Goal: Information Seeking & Learning: Learn about a topic

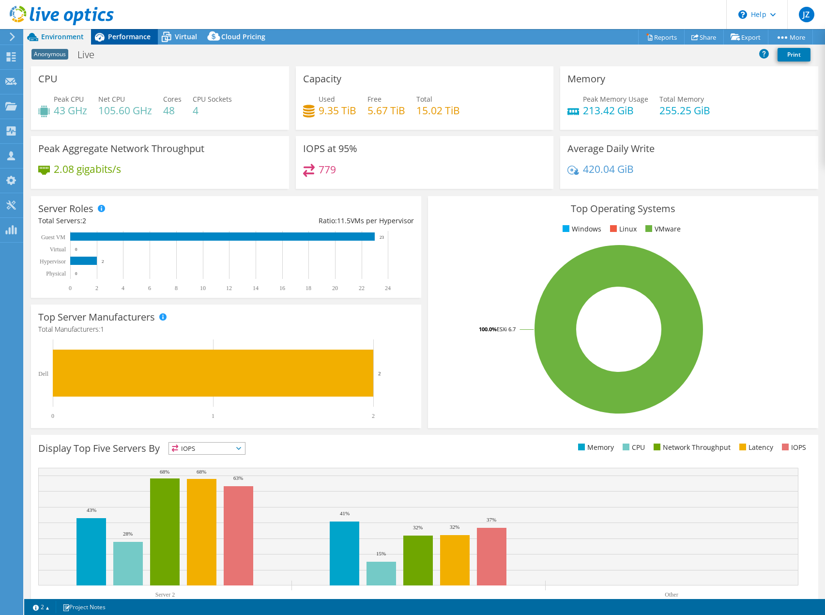
click at [134, 40] on span "Performance" at bounding box center [129, 36] width 43 height 9
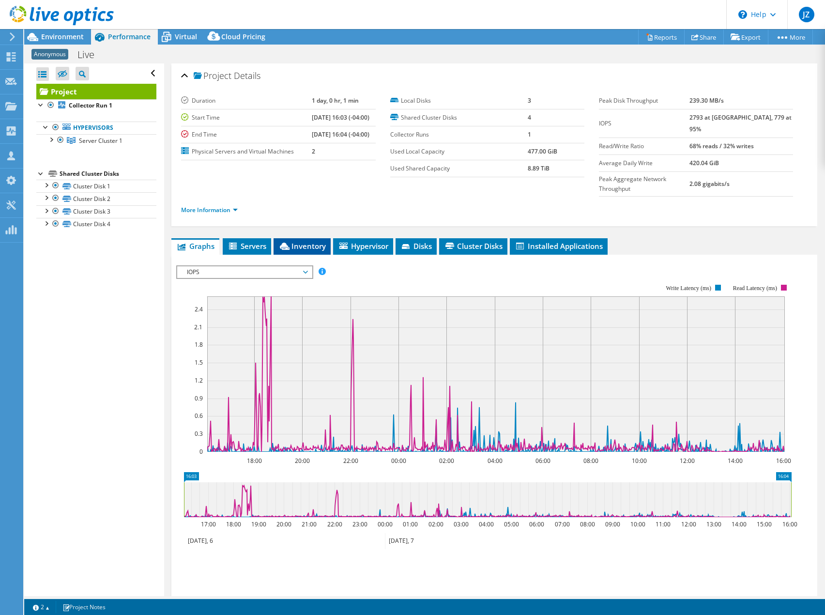
click at [305, 241] on span "Inventory" at bounding box center [301, 246] width 47 height 10
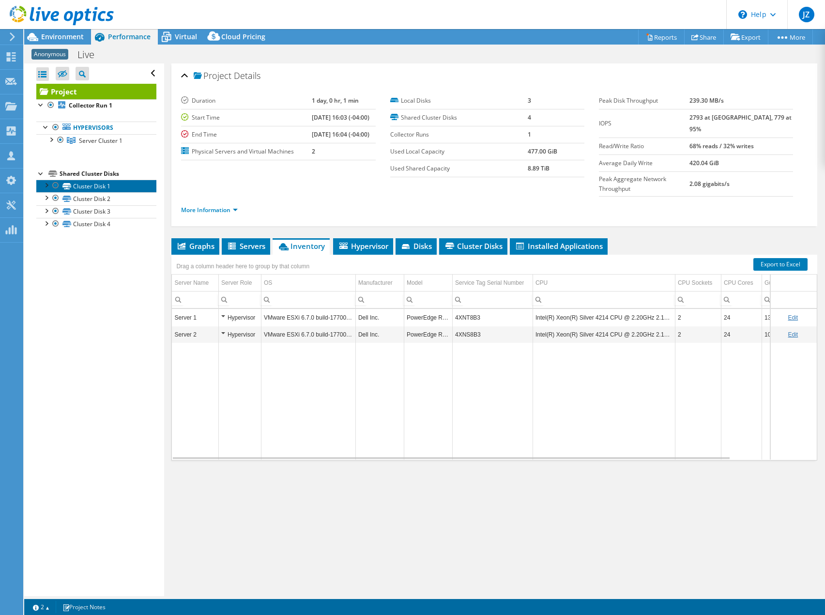
click at [89, 186] on link "Cluster Disk 1" at bounding box center [96, 186] width 120 height 13
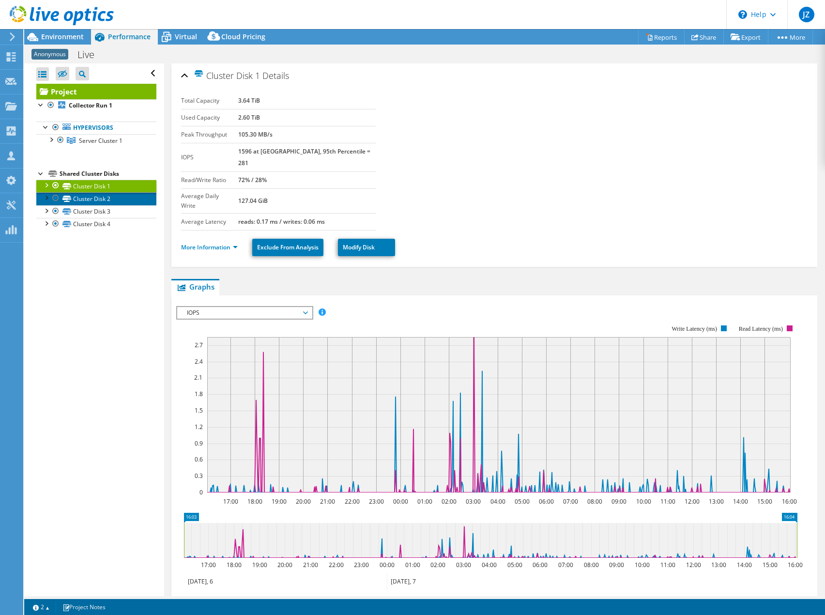
click at [94, 201] on link "Cluster Disk 2" at bounding box center [96, 198] width 120 height 13
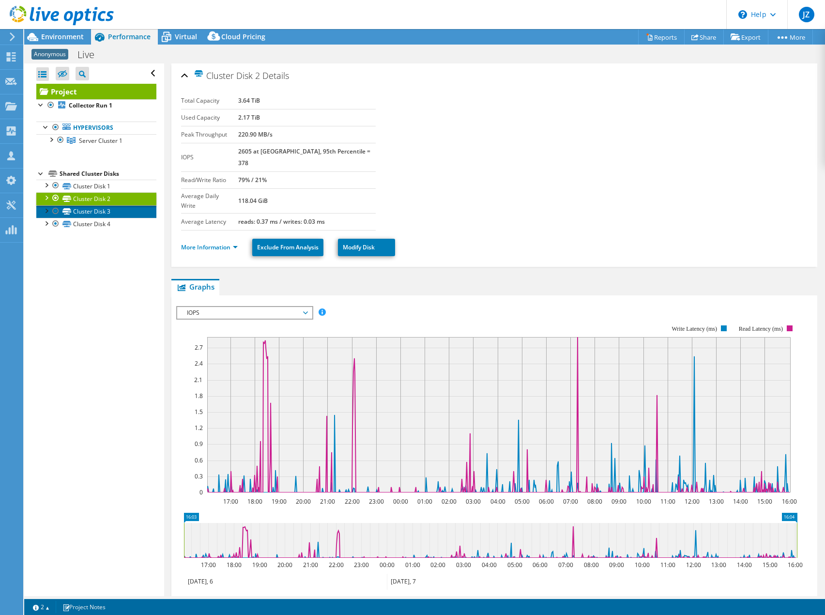
click at [97, 207] on link "Cluster Disk 3" at bounding box center [96, 211] width 120 height 13
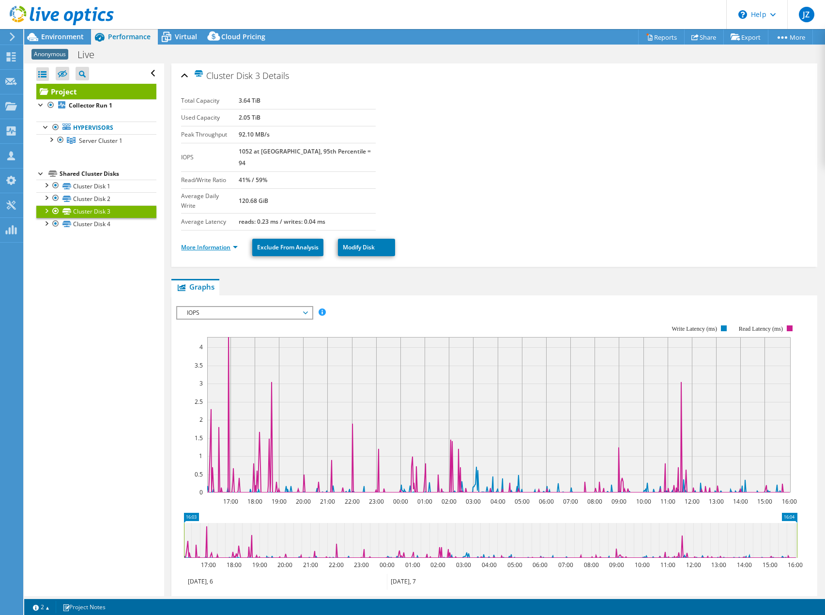
click at [213, 243] on link "More Information" at bounding box center [209, 247] width 57 height 8
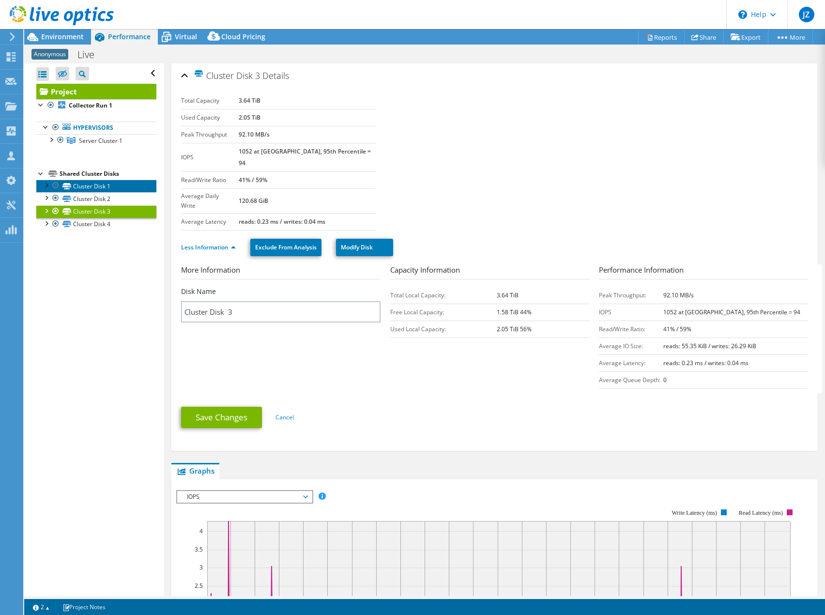
click at [98, 184] on link "Cluster Disk 1" at bounding box center [96, 186] width 120 height 13
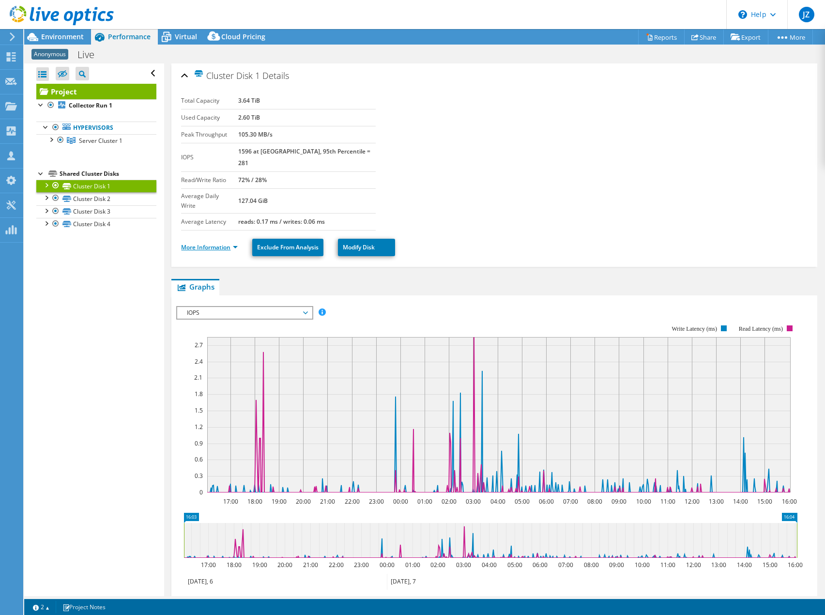
click at [225, 243] on link "More Information" at bounding box center [209, 247] width 57 height 8
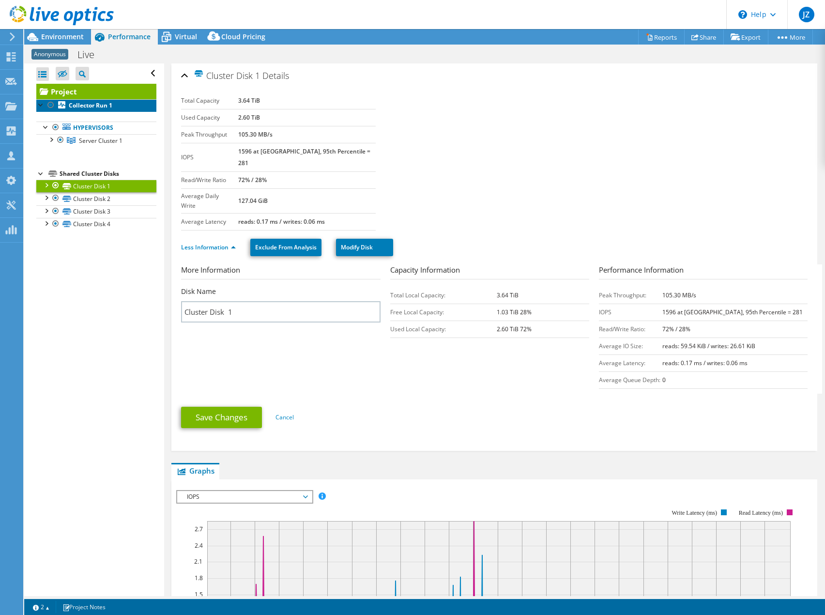
click at [96, 104] on b "Collector Run 1" at bounding box center [91, 105] width 44 height 8
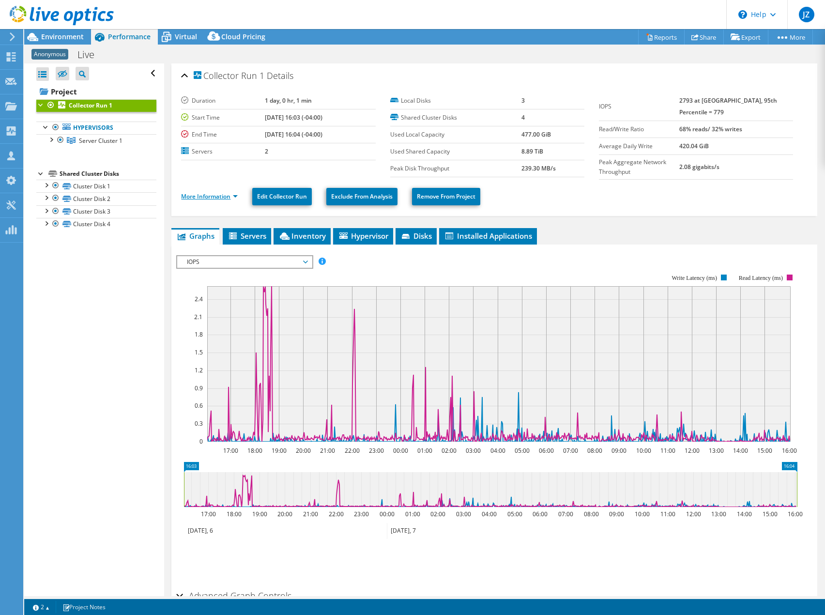
click at [221, 198] on link "More Information" at bounding box center [209, 196] width 57 height 8
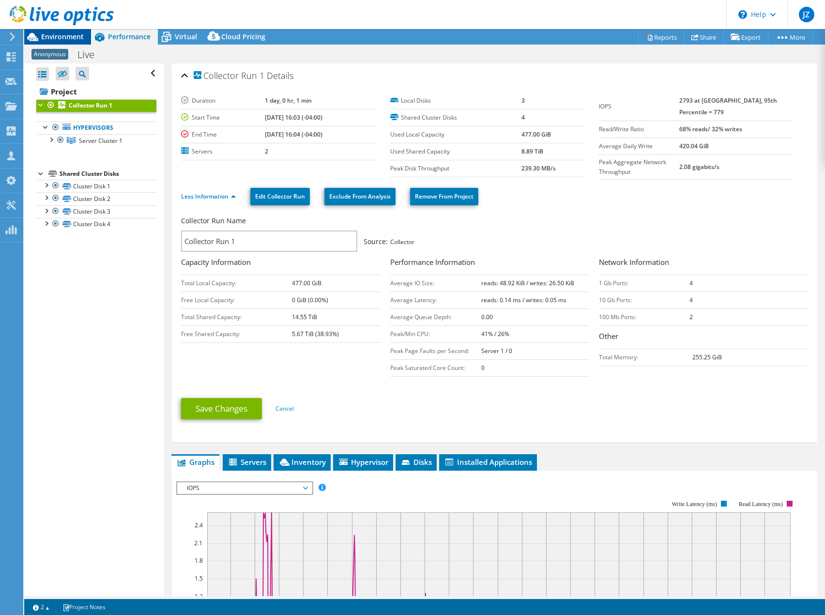
click at [51, 35] on span "Environment" at bounding box center [62, 36] width 43 height 9
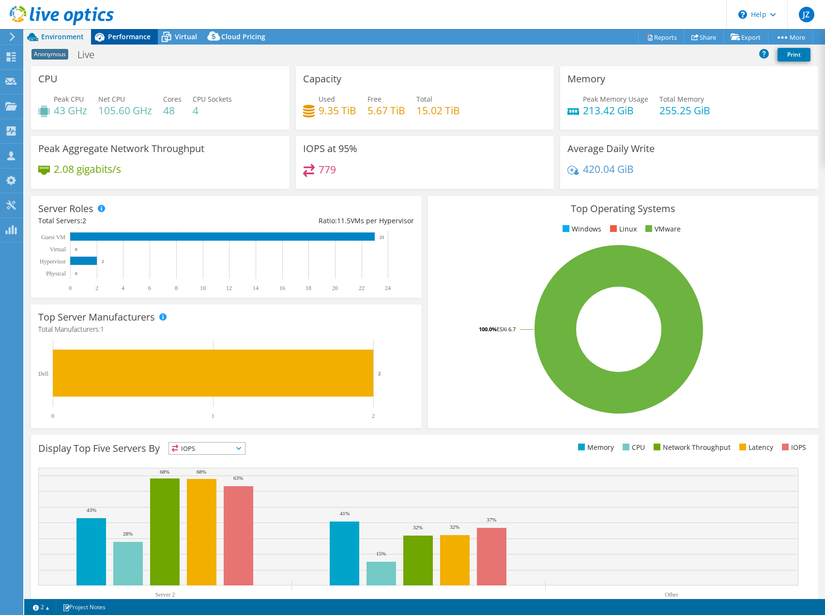
click at [107, 35] on icon at bounding box center [99, 37] width 17 height 17
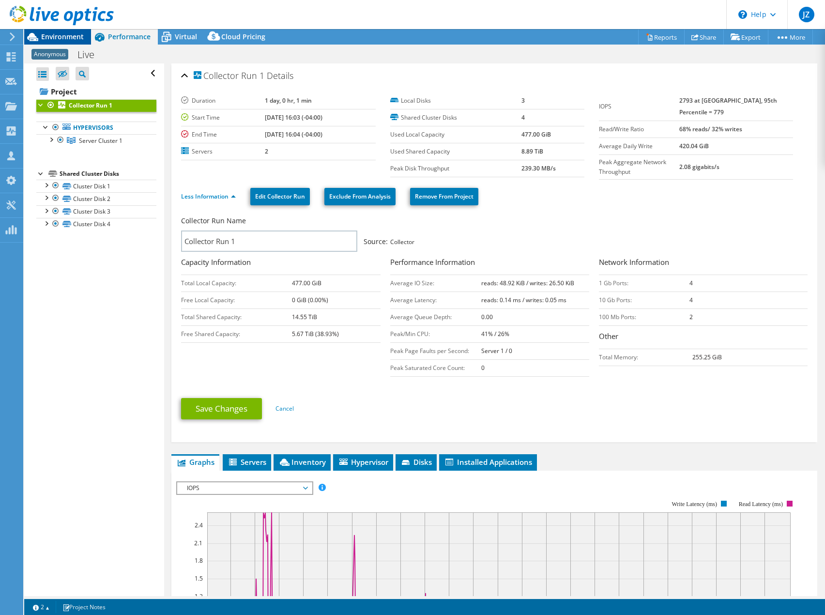
click at [71, 35] on span "Environment" at bounding box center [62, 36] width 43 height 9
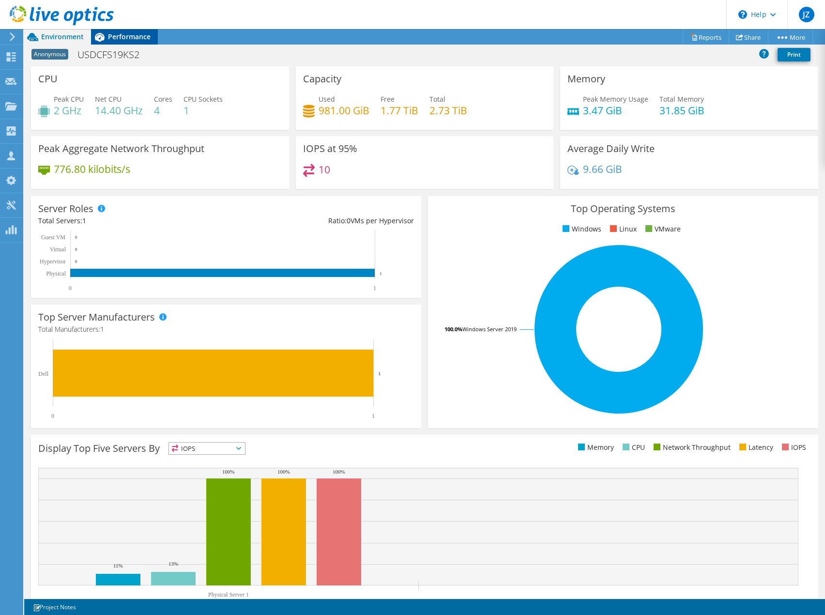
click at [138, 42] on div "Performance" at bounding box center [124, 36] width 67 height 15
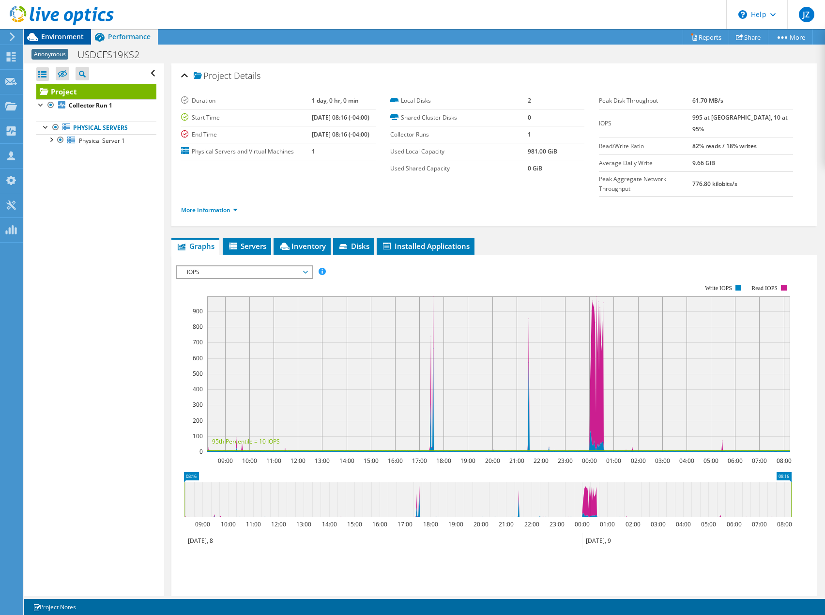
click at [78, 36] on span "Environment" at bounding box center [62, 36] width 43 height 9
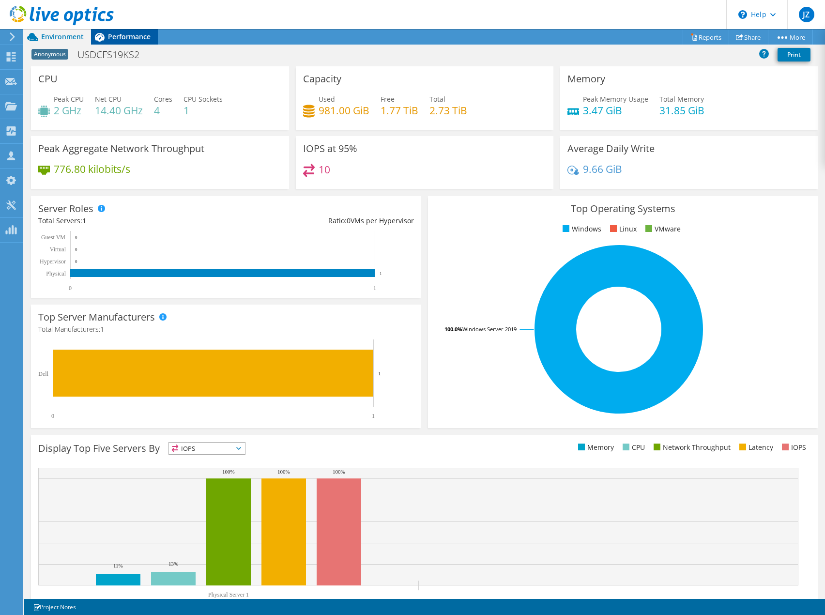
click at [127, 36] on span "Performance" at bounding box center [129, 36] width 43 height 9
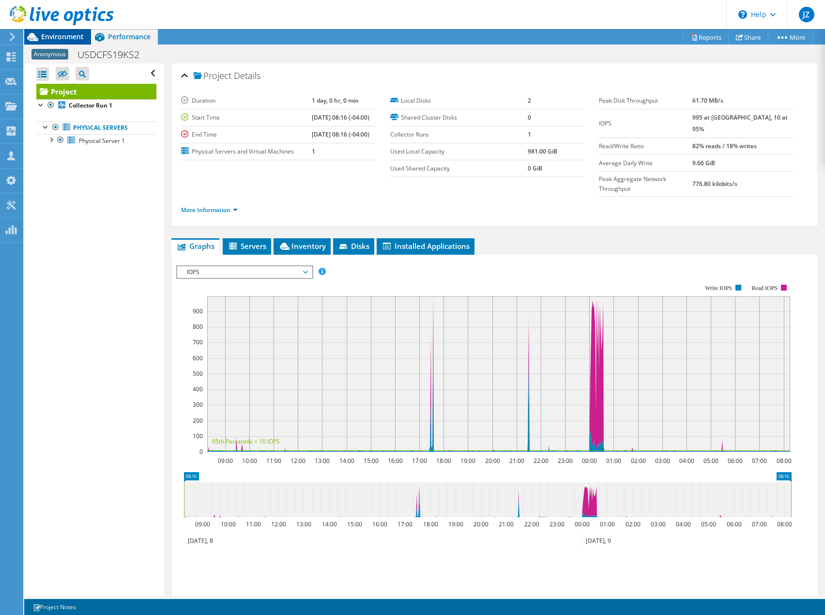
click at [76, 39] on span "Environment" at bounding box center [62, 36] width 43 height 9
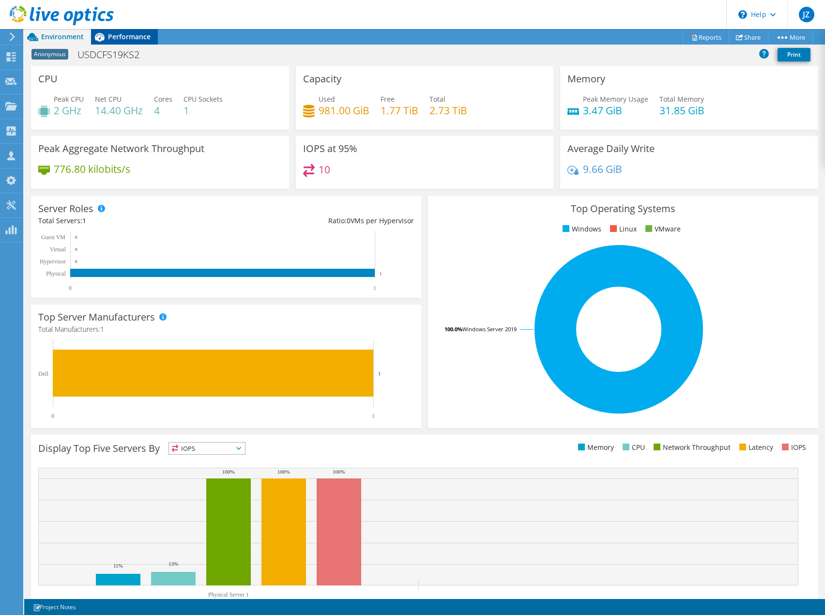
click at [129, 34] on span "Performance" at bounding box center [129, 36] width 43 height 9
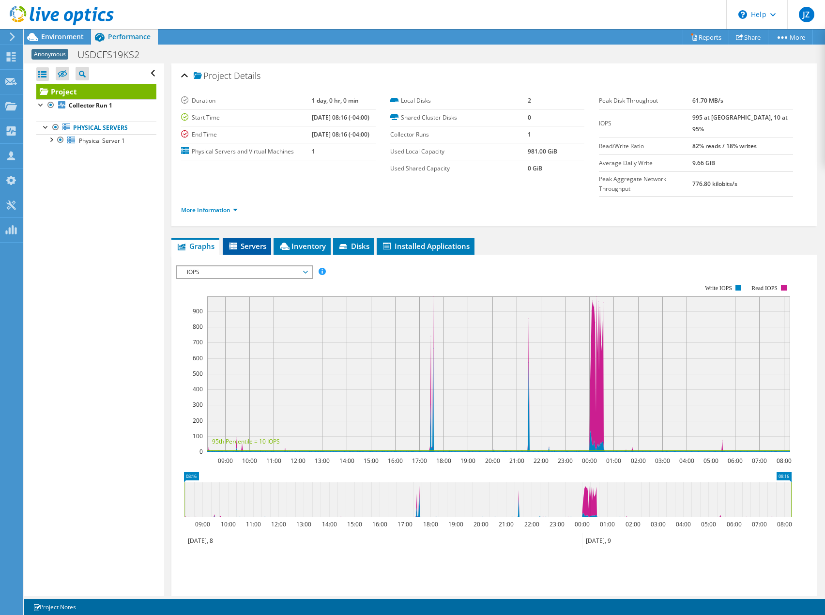
click at [257, 241] on span "Servers" at bounding box center [247, 246] width 39 height 10
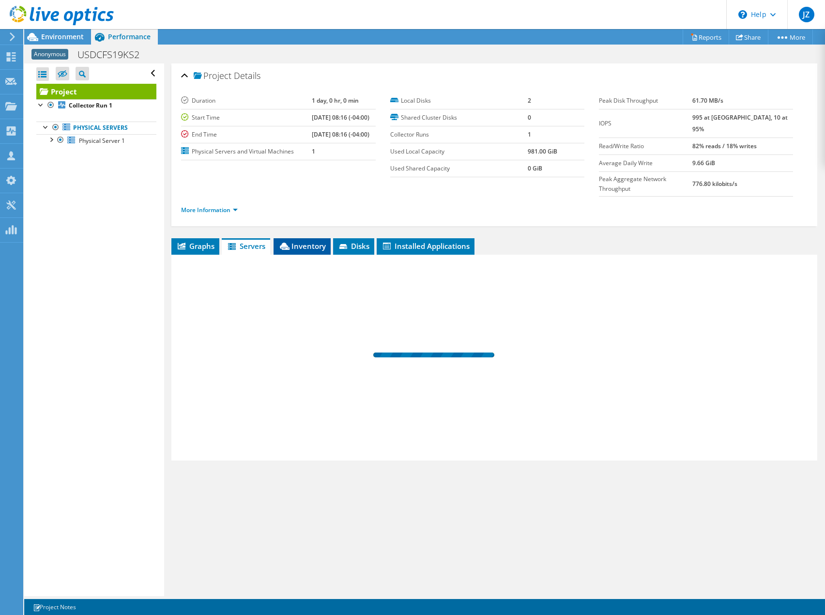
click at [297, 241] on span "Inventory" at bounding box center [301, 246] width 47 height 10
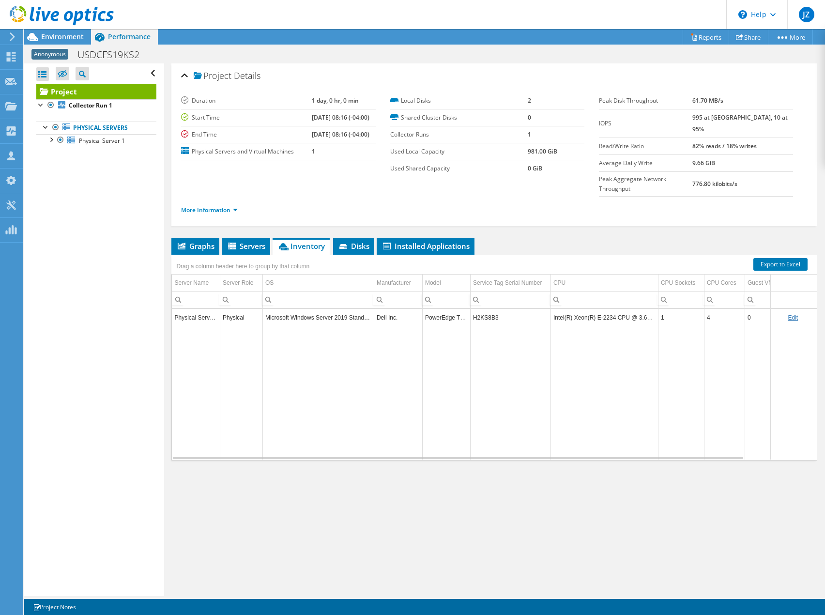
drag, startPoint x: 53, startPoint y: 33, endPoint x: 44, endPoint y: 6, distance: 29.1
click at [53, 33] on span "Environment" at bounding box center [62, 36] width 43 height 9
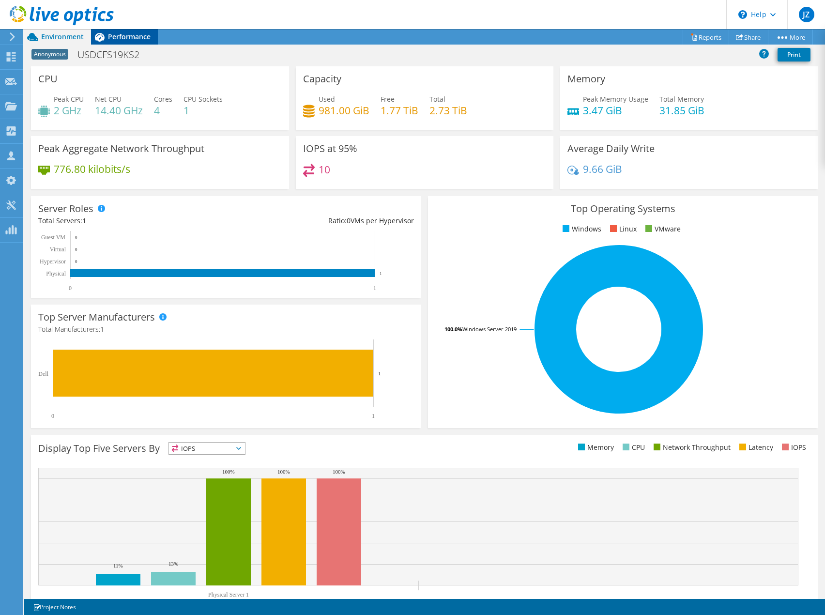
click at [121, 40] on span "Performance" at bounding box center [129, 36] width 43 height 9
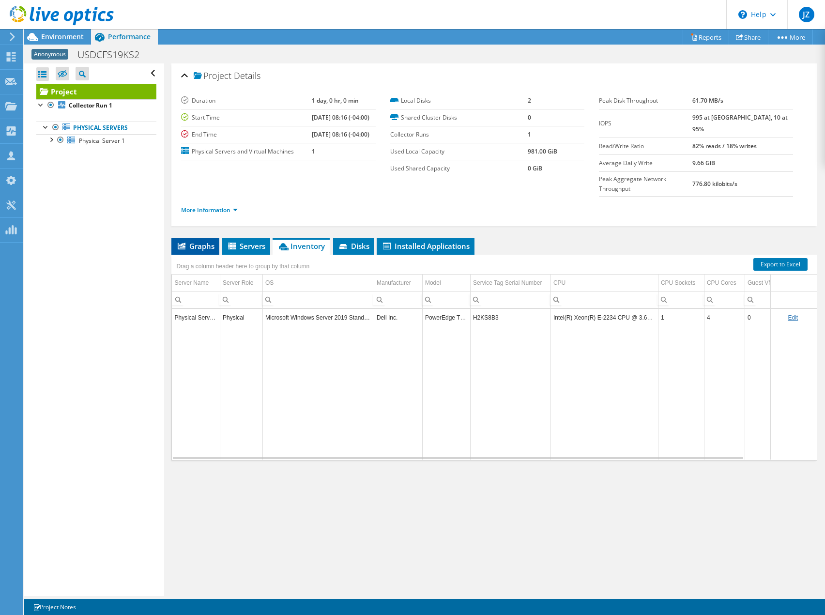
click at [206, 241] on span "Graphs" at bounding box center [195, 246] width 38 height 10
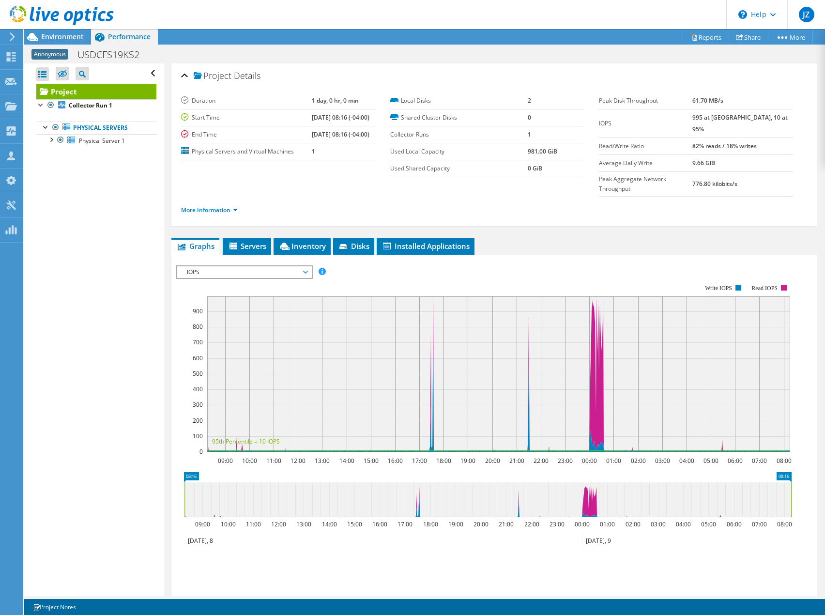
click at [227, 266] on span "IOPS" at bounding box center [244, 272] width 124 height 12
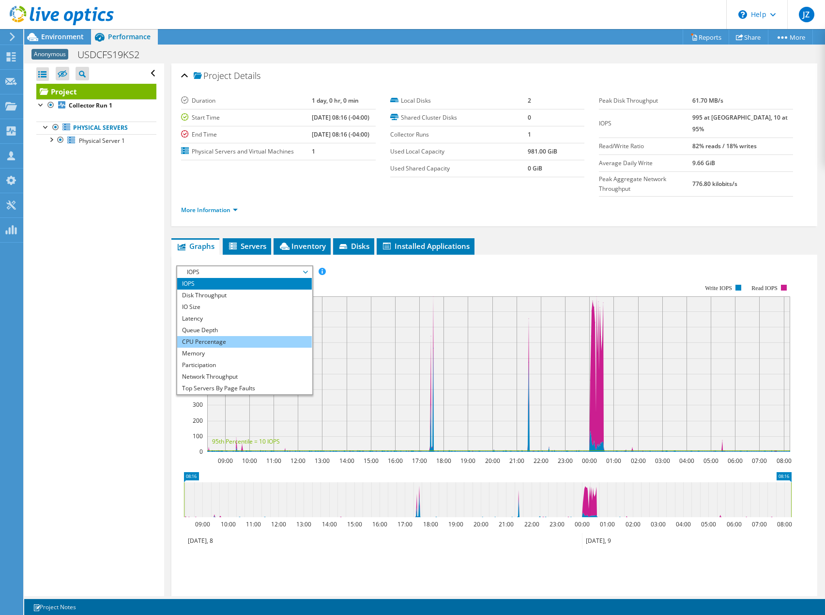
click at [214, 336] on li "CPU Percentage" at bounding box center [244, 342] width 134 height 12
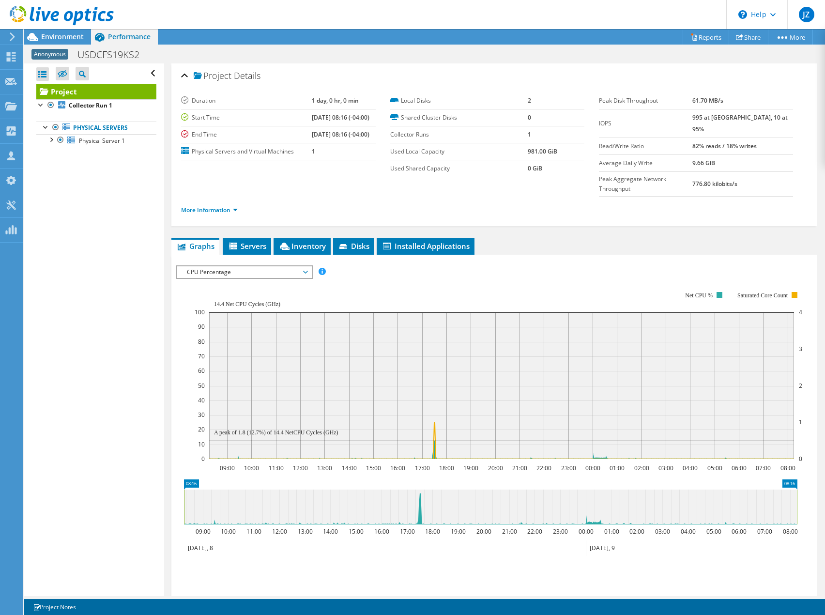
click at [401, 267] on div at bounding box center [494, 434] width 636 height 338
click at [60, 32] on span "Environment" at bounding box center [62, 36] width 43 height 9
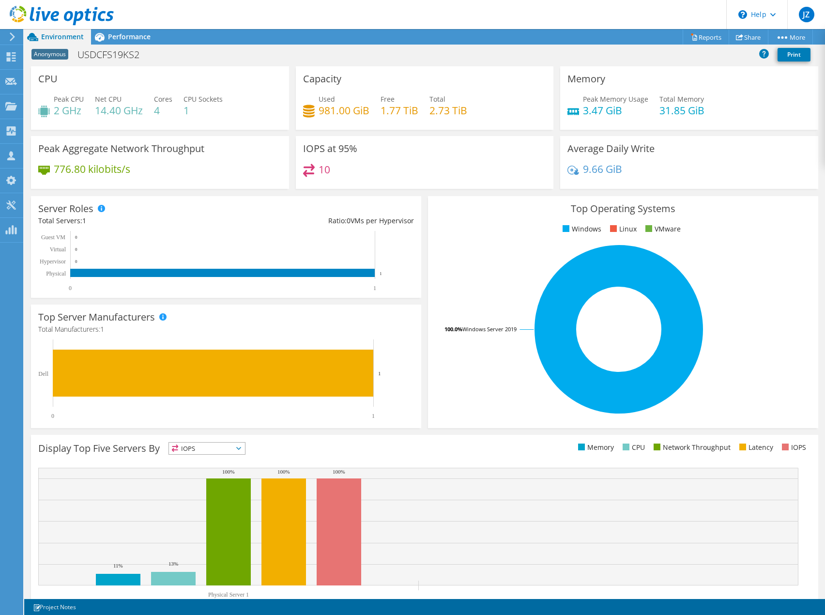
drag, startPoint x: 124, startPoint y: 32, endPoint x: 134, endPoint y: 91, distance: 59.4
click at [125, 32] on span "Performance" at bounding box center [129, 36] width 43 height 9
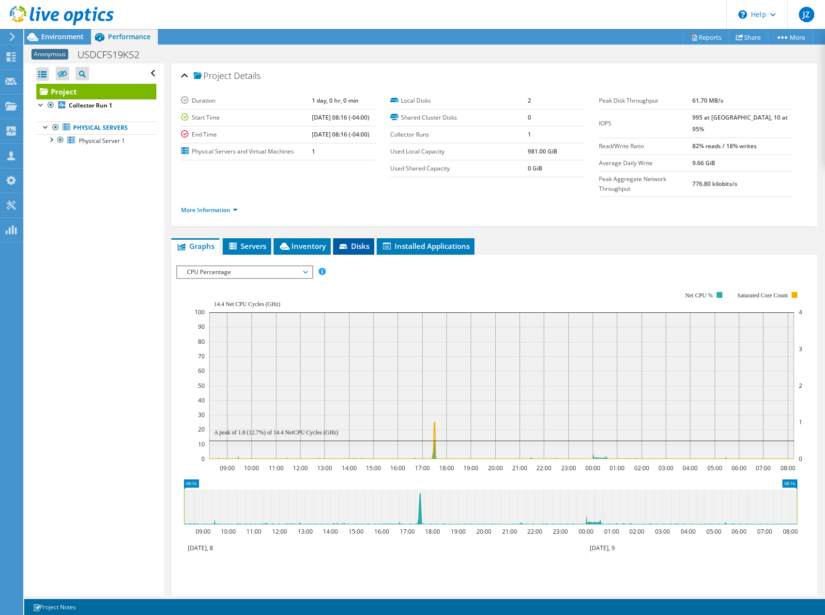
click at [362, 241] on span "Disks" at bounding box center [353, 246] width 31 height 10
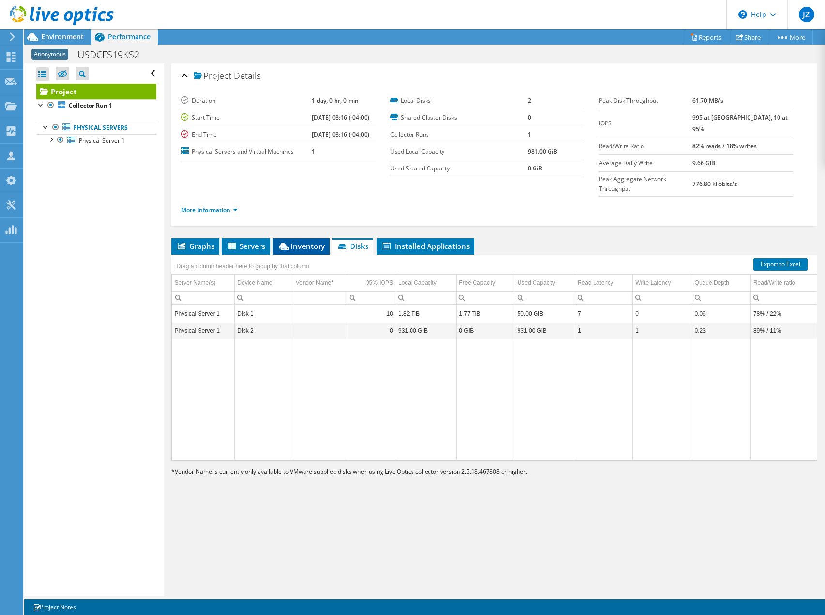
click at [304, 241] on span "Inventory" at bounding box center [300, 246] width 47 height 10
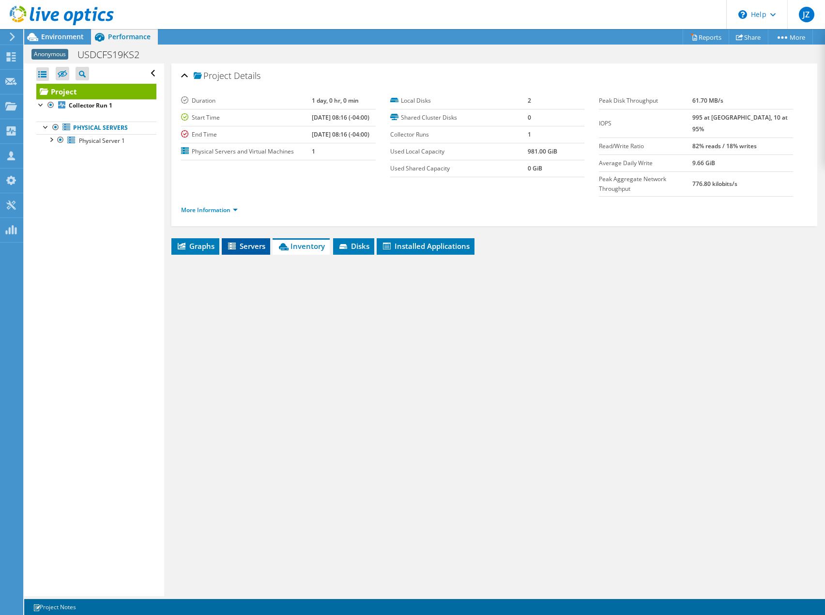
click at [258, 241] on span "Servers" at bounding box center [246, 246] width 39 height 10
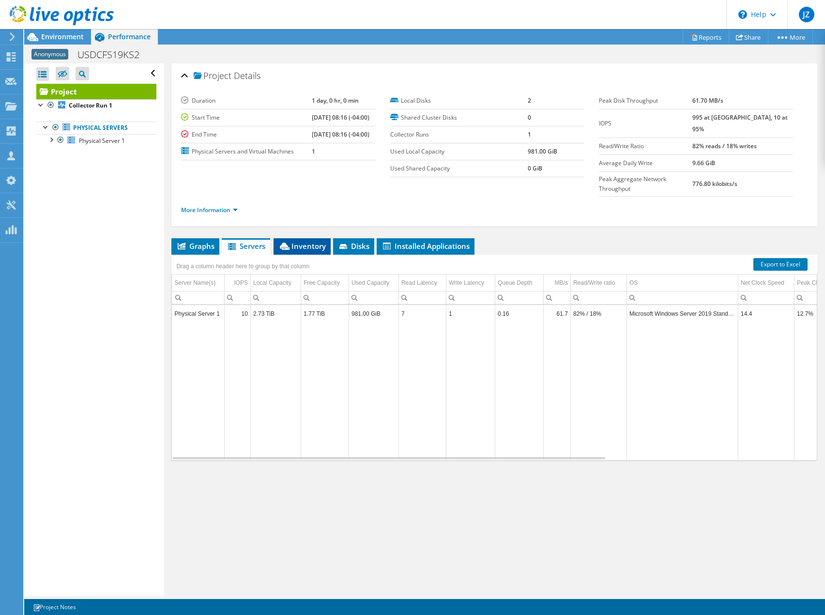
click at [308, 241] on span "Inventory" at bounding box center [301, 246] width 47 height 10
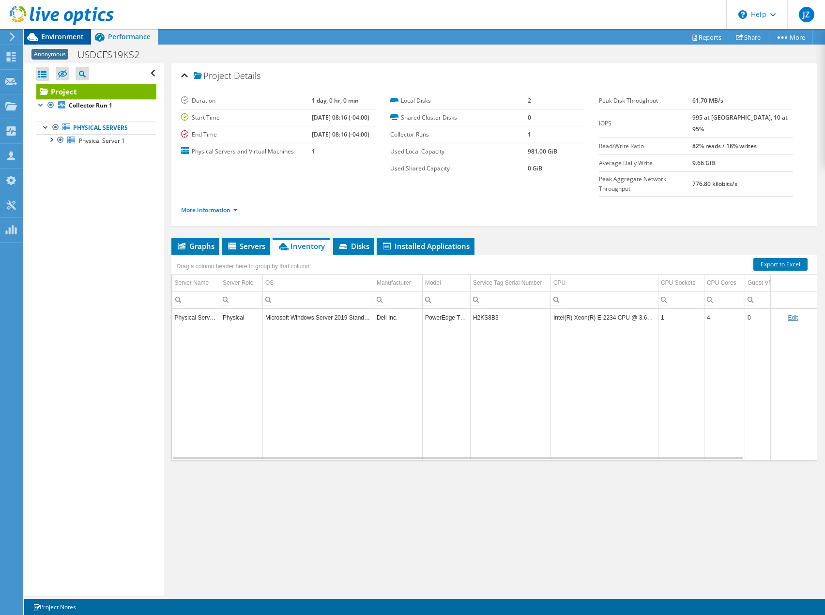
drag, startPoint x: 80, startPoint y: 38, endPoint x: 92, endPoint y: 32, distance: 14.1
click at [80, 38] on span "Environment" at bounding box center [62, 36] width 43 height 9
